Goal: Find specific page/section: Find specific page/section

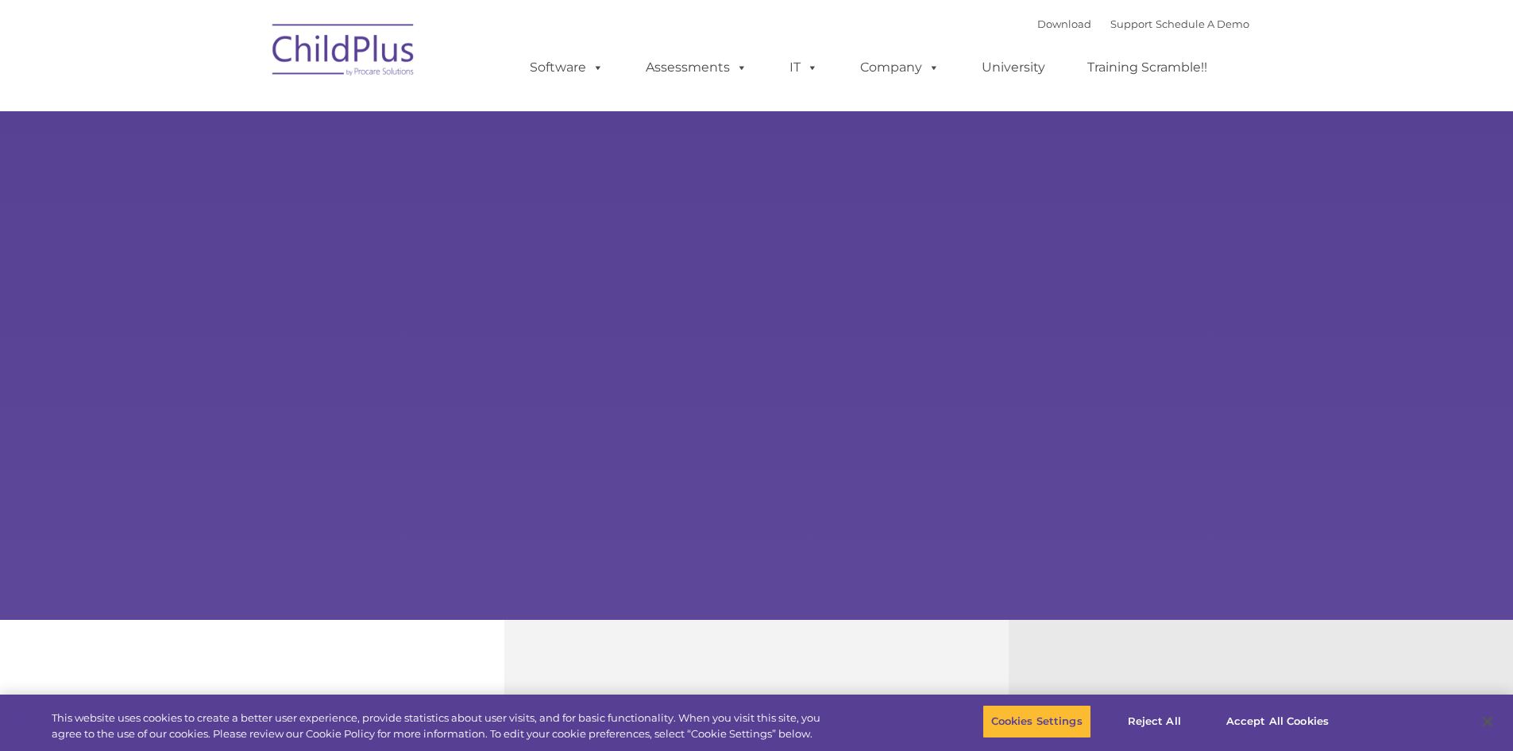
select select "MEDIUM"
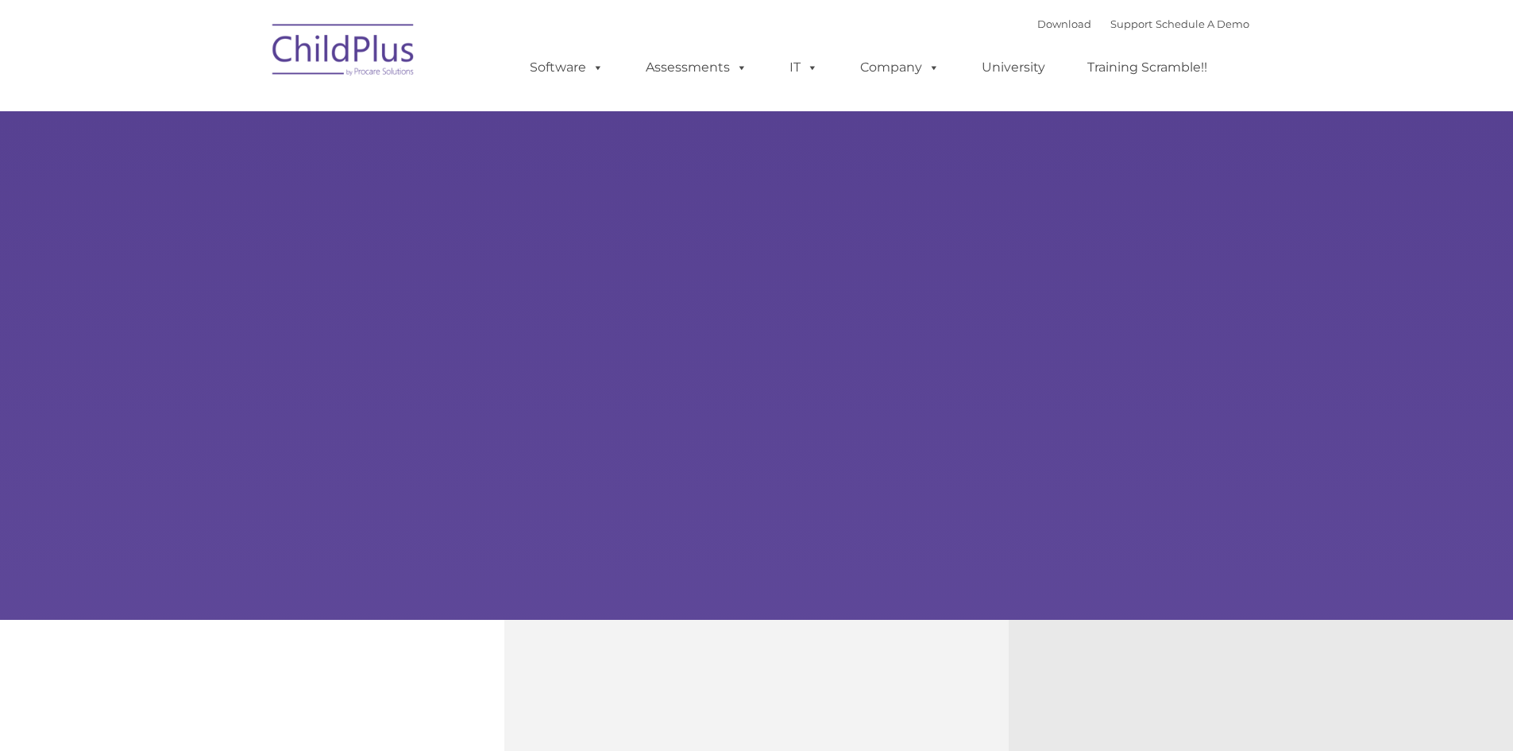
type input ""
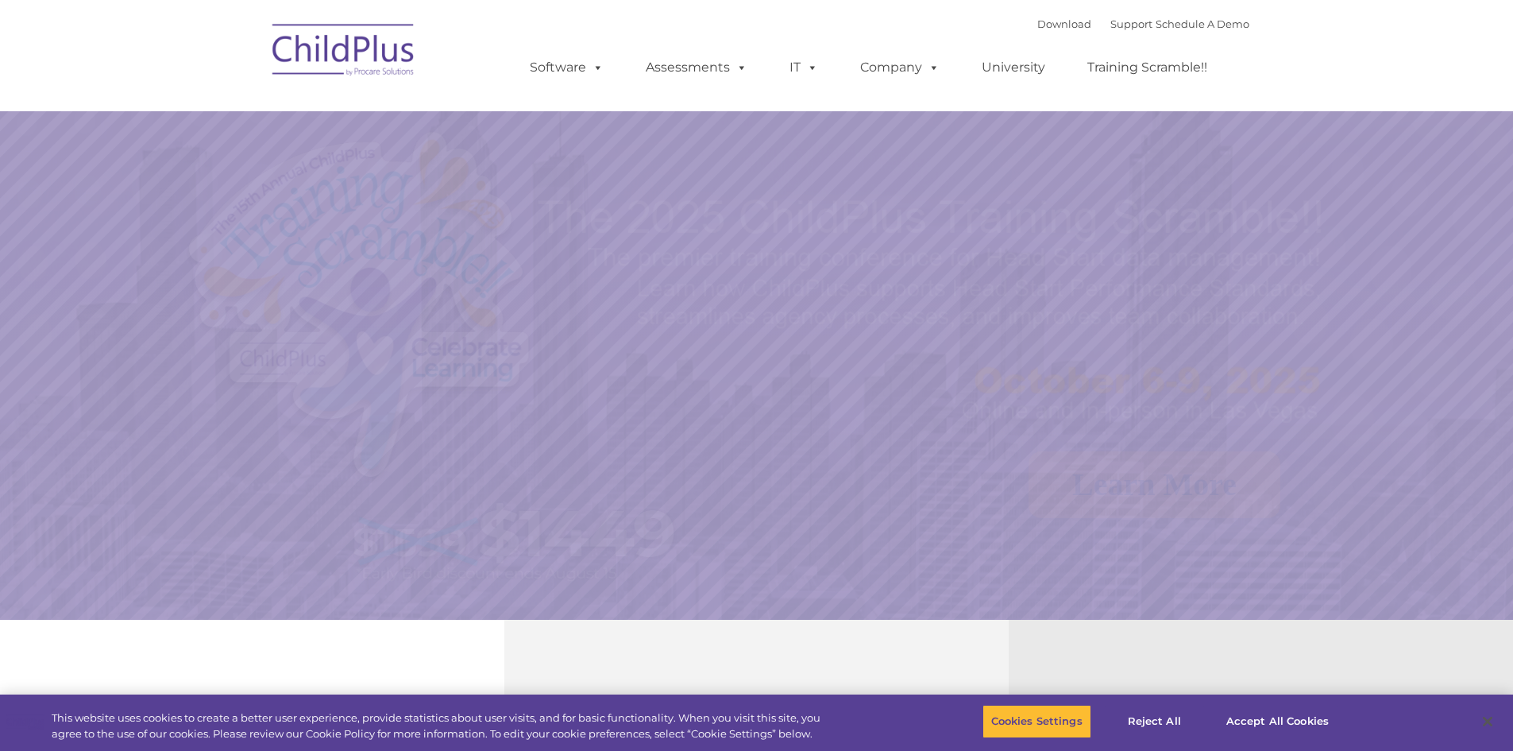
select select "MEDIUM"
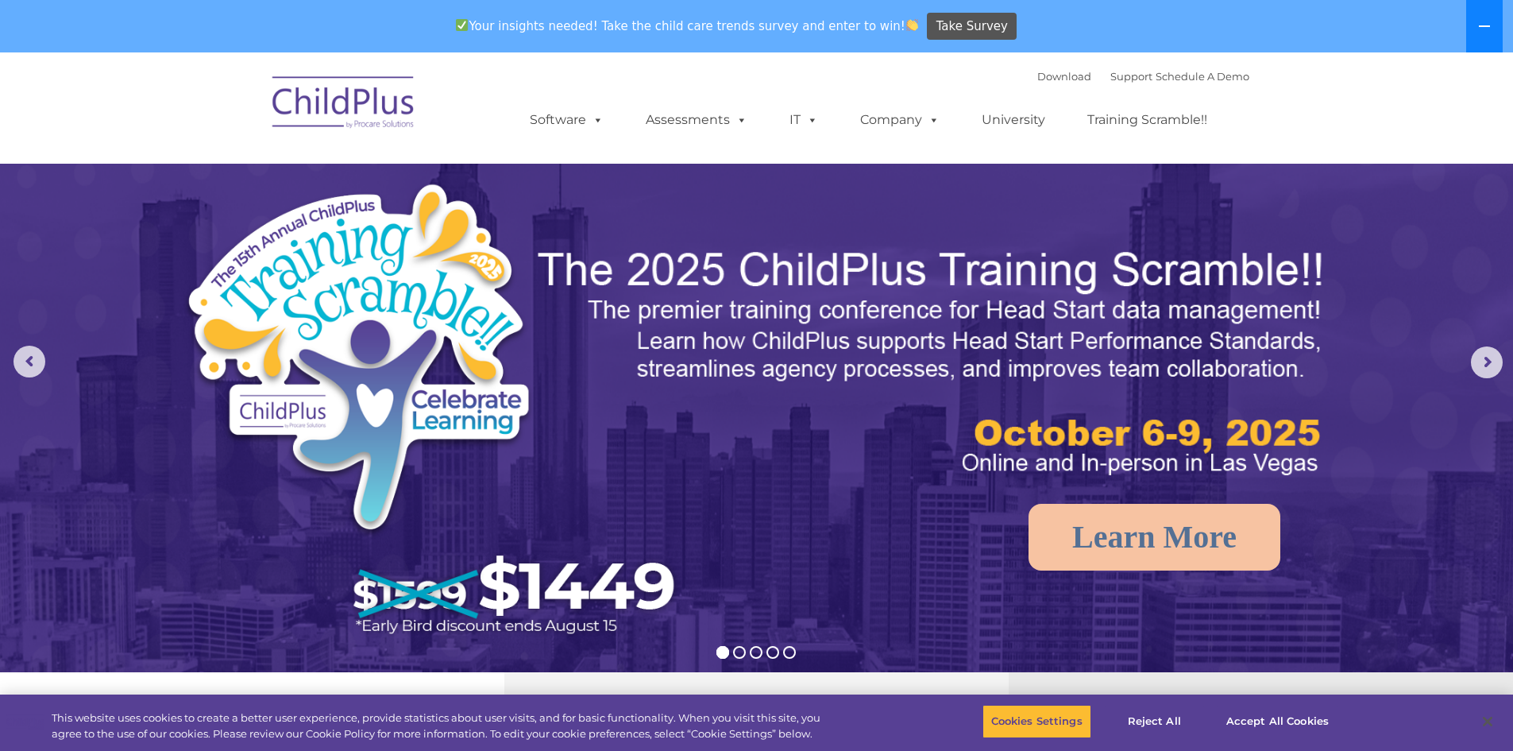
click at [1473, 33] on button at bounding box center [1484, 26] width 37 height 52
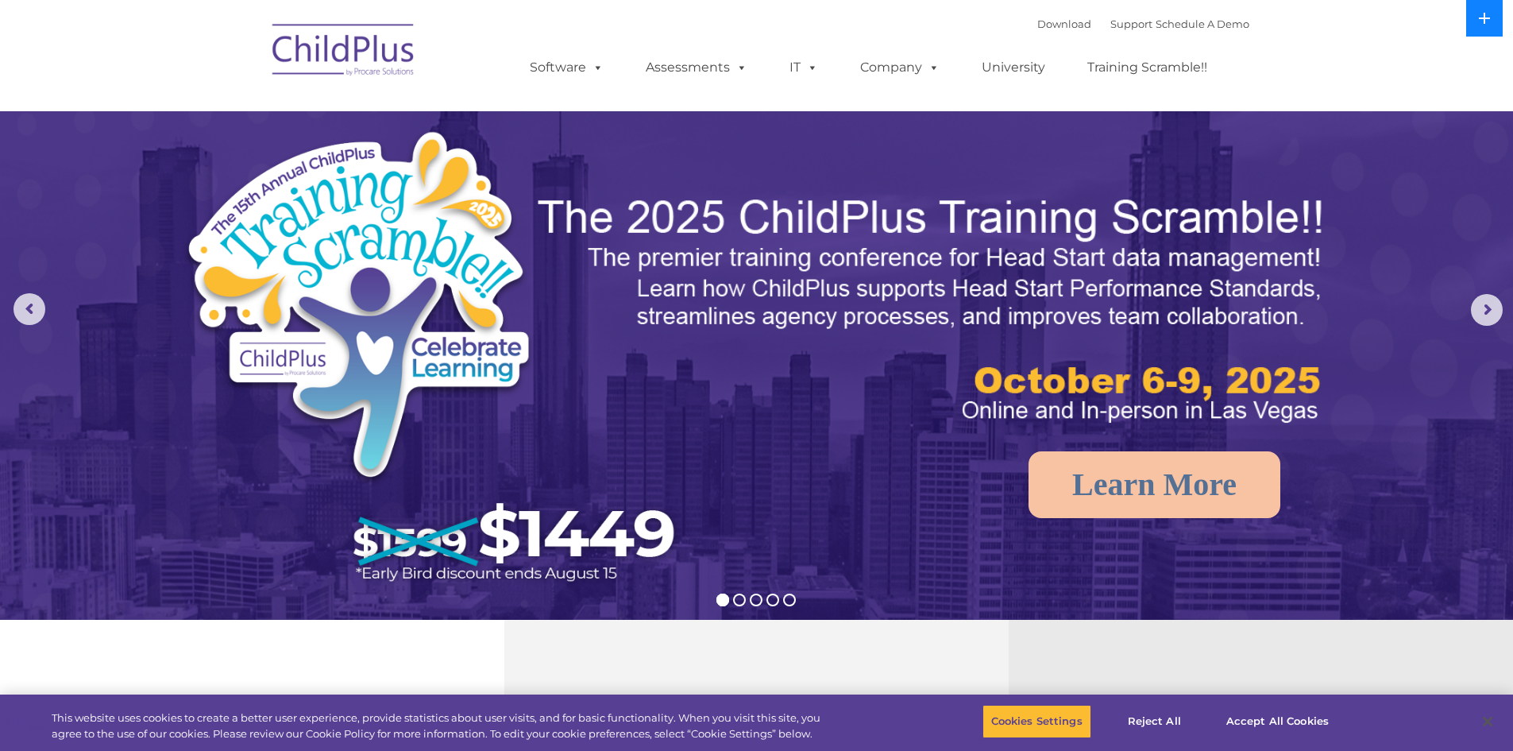
click at [1481, 16] on icon at bounding box center [1484, 18] width 13 height 13
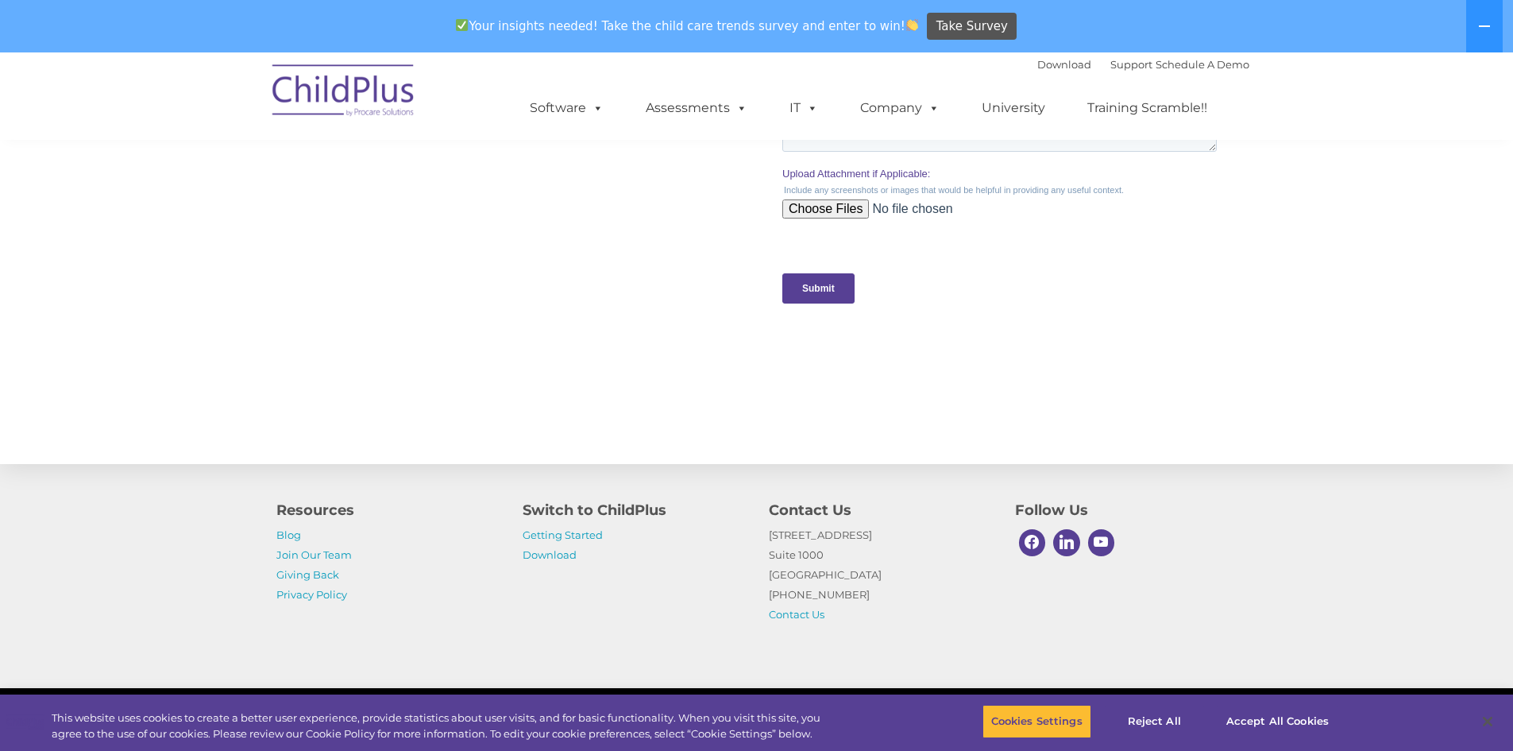
scroll to position [1570, 0]
